Goal: Information Seeking & Learning: Learn about a topic

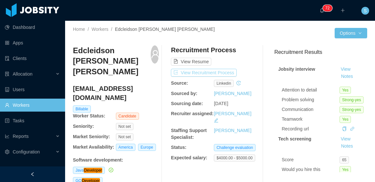
drag, startPoint x: 213, startPoint y: 70, endPoint x: 221, endPoint y: 73, distance: 8.1
click at [213, 70] on button "View Recruitment Process" at bounding box center [204, 73] width 66 height 8
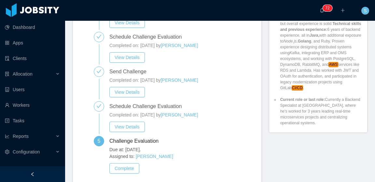
scroll to position [343, 0]
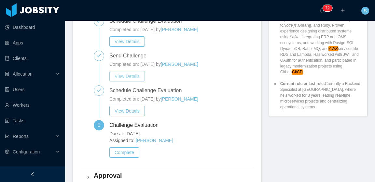
drag, startPoint x: 135, startPoint y: 82, endPoint x: 140, endPoint y: 82, distance: 4.9
click at [135, 82] on button "View Details" at bounding box center [126, 76] width 35 height 10
